Goal: Information Seeking & Learning: Learn about a topic

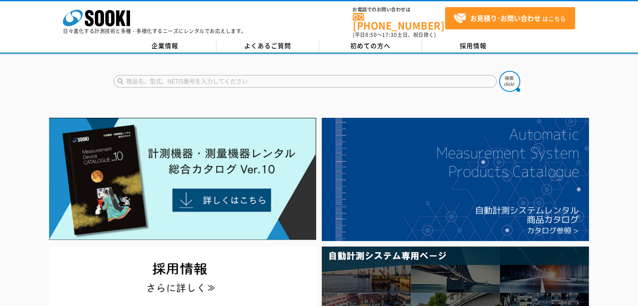
click at [346, 75] on input "text" at bounding box center [305, 81] width 383 height 13
type input "振動計"
click at [499, 71] on button at bounding box center [509, 81] width 21 height 21
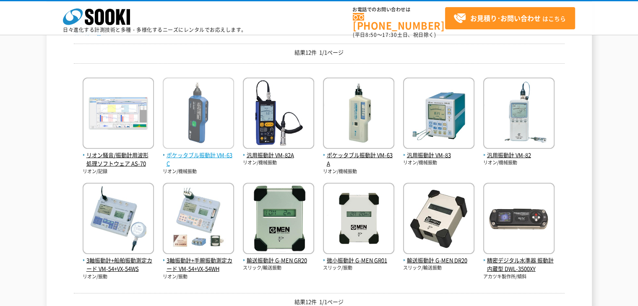
scroll to position [112, 0]
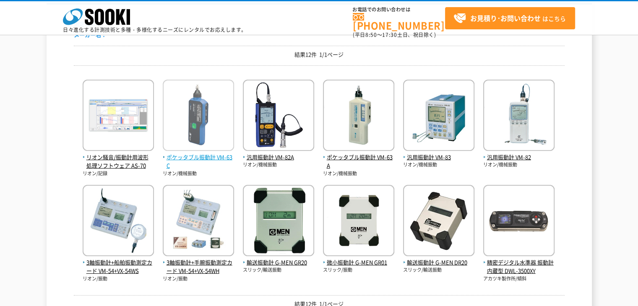
click at [200, 157] on span "ポケッタブル振動計 VM-63C" at bounding box center [198, 162] width 71 height 18
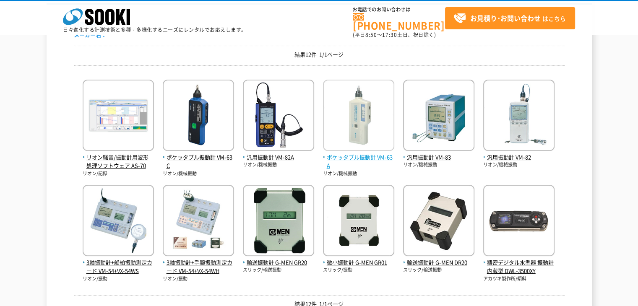
click at [353, 155] on span "ポケッタブル振動計 VM-63A" at bounding box center [358, 162] width 71 height 18
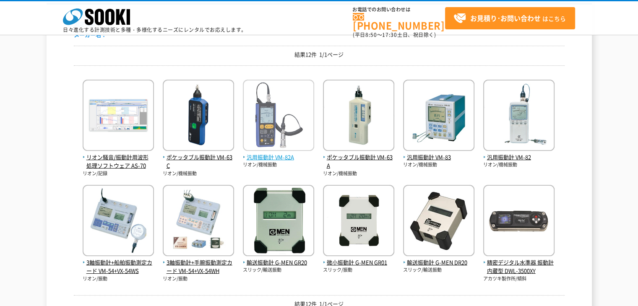
click at [263, 159] on span "汎用振動計 VM-82A" at bounding box center [278, 157] width 71 height 9
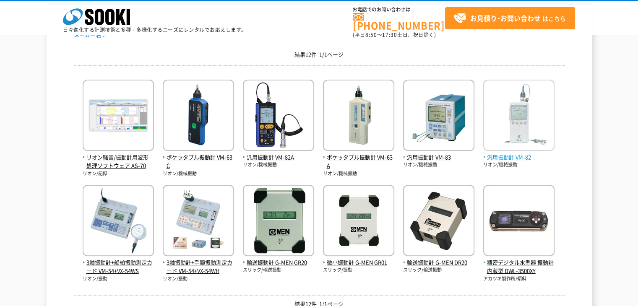
click at [498, 153] on span "汎用振動計 VM-82" at bounding box center [518, 157] width 71 height 9
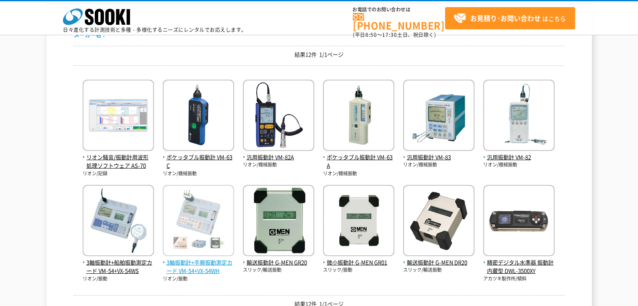
click at [208, 263] on span "3軸振動計+手腕振動測定カード VM-54+VX-54WH" at bounding box center [198, 267] width 71 height 18
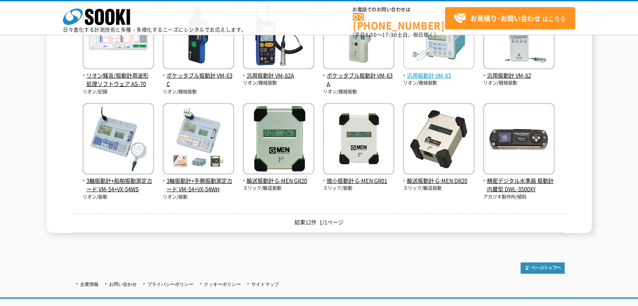
scroll to position [140, 0]
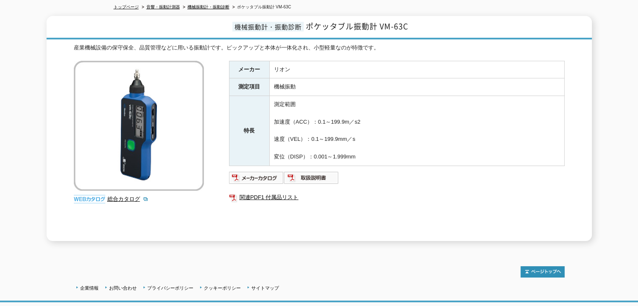
scroll to position [84, 0]
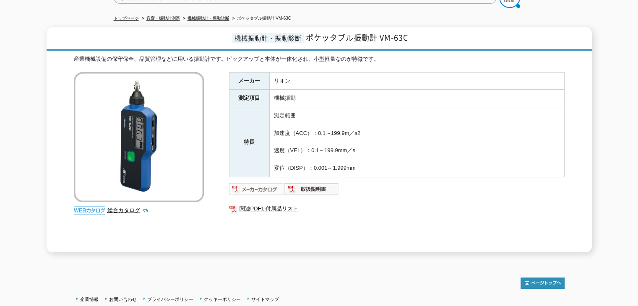
click at [248, 182] on img at bounding box center [256, 188] width 55 height 13
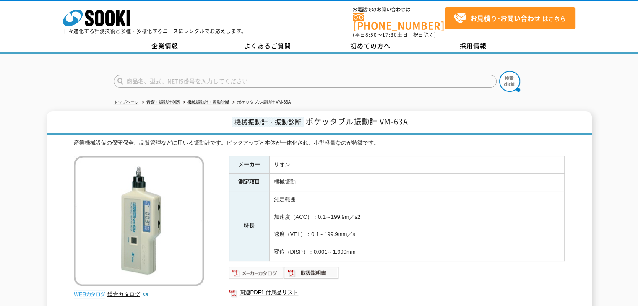
click at [259, 268] on img at bounding box center [256, 272] width 55 height 13
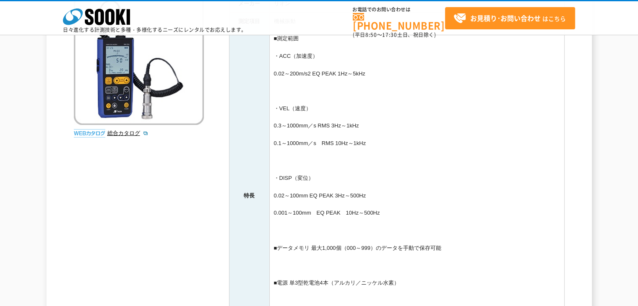
scroll to position [335, 0]
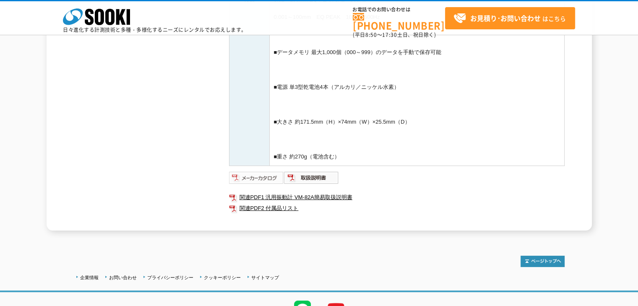
click at [275, 175] on img at bounding box center [256, 177] width 55 height 13
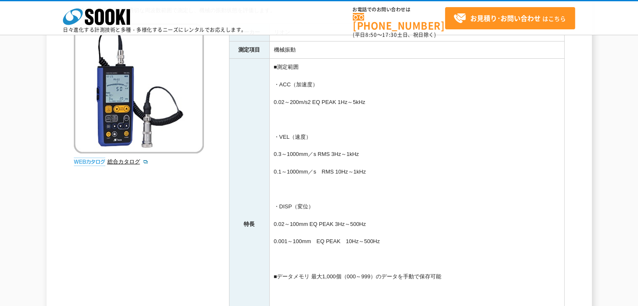
scroll to position [0, 0]
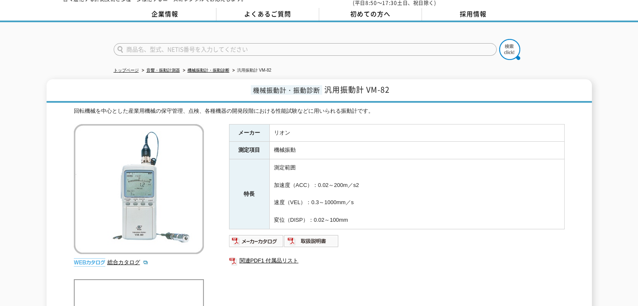
scroll to position [16, 0]
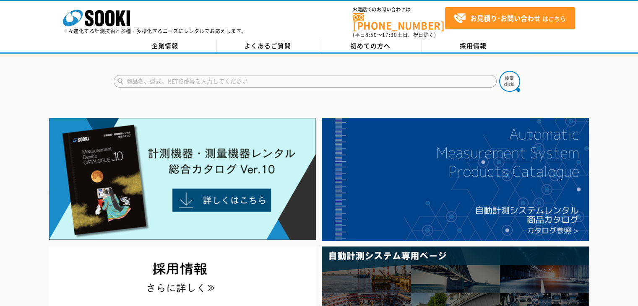
click at [298, 75] on input "text" at bounding box center [305, 81] width 383 height 13
type input "騒音計"
click at [514, 76] on img at bounding box center [509, 81] width 21 height 21
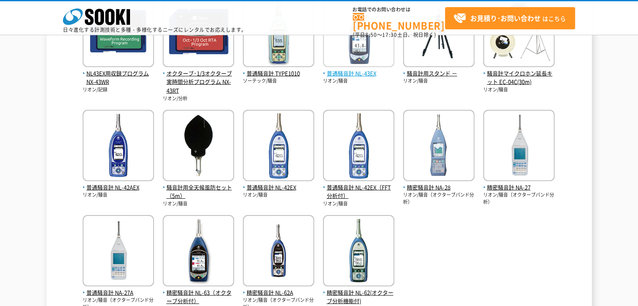
scroll to position [168, 0]
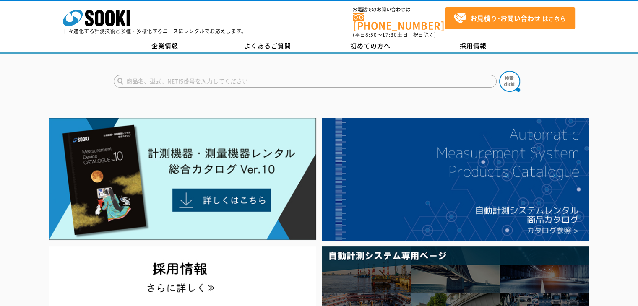
click at [317, 75] on input "text" at bounding box center [305, 81] width 383 height 13
type input "GX111"
click at [512, 74] on img at bounding box center [509, 81] width 21 height 21
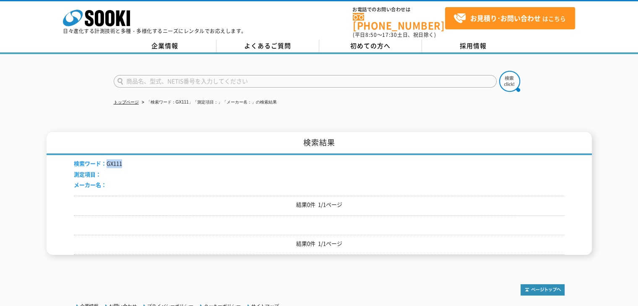
drag, startPoint x: 107, startPoint y: 156, endPoint x: 123, endPoint y: 156, distance: 15.9
click at [123, 156] on div "検索ワード： GX111 測定項目： メーカー名：" at bounding box center [319, 175] width 491 height 41
copy li "GX111"
click at [162, 79] on input "text" at bounding box center [305, 81] width 383 height 13
paste input "GX111"
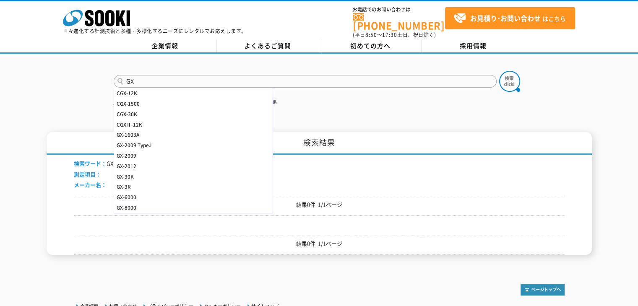
type input "G"
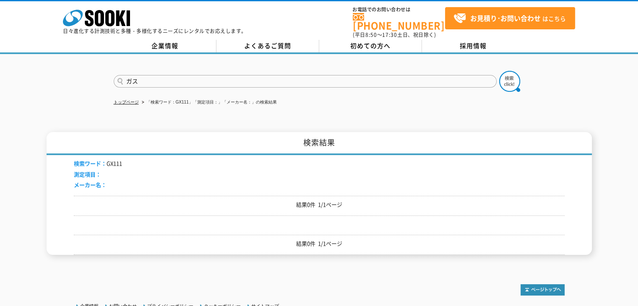
drag, startPoint x: 148, startPoint y: 77, endPoint x: 128, endPoint y: 78, distance: 19.7
click at [128, 78] on input "ガス" at bounding box center [305, 81] width 383 height 13
type input "酸素 一酸化炭素 硫化水素"
click at [499, 71] on button at bounding box center [509, 81] width 21 height 21
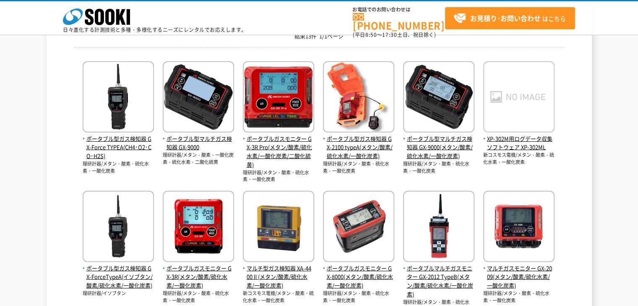
scroll to position [140, 0]
